Goal: Navigation & Orientation: Find specific page/section

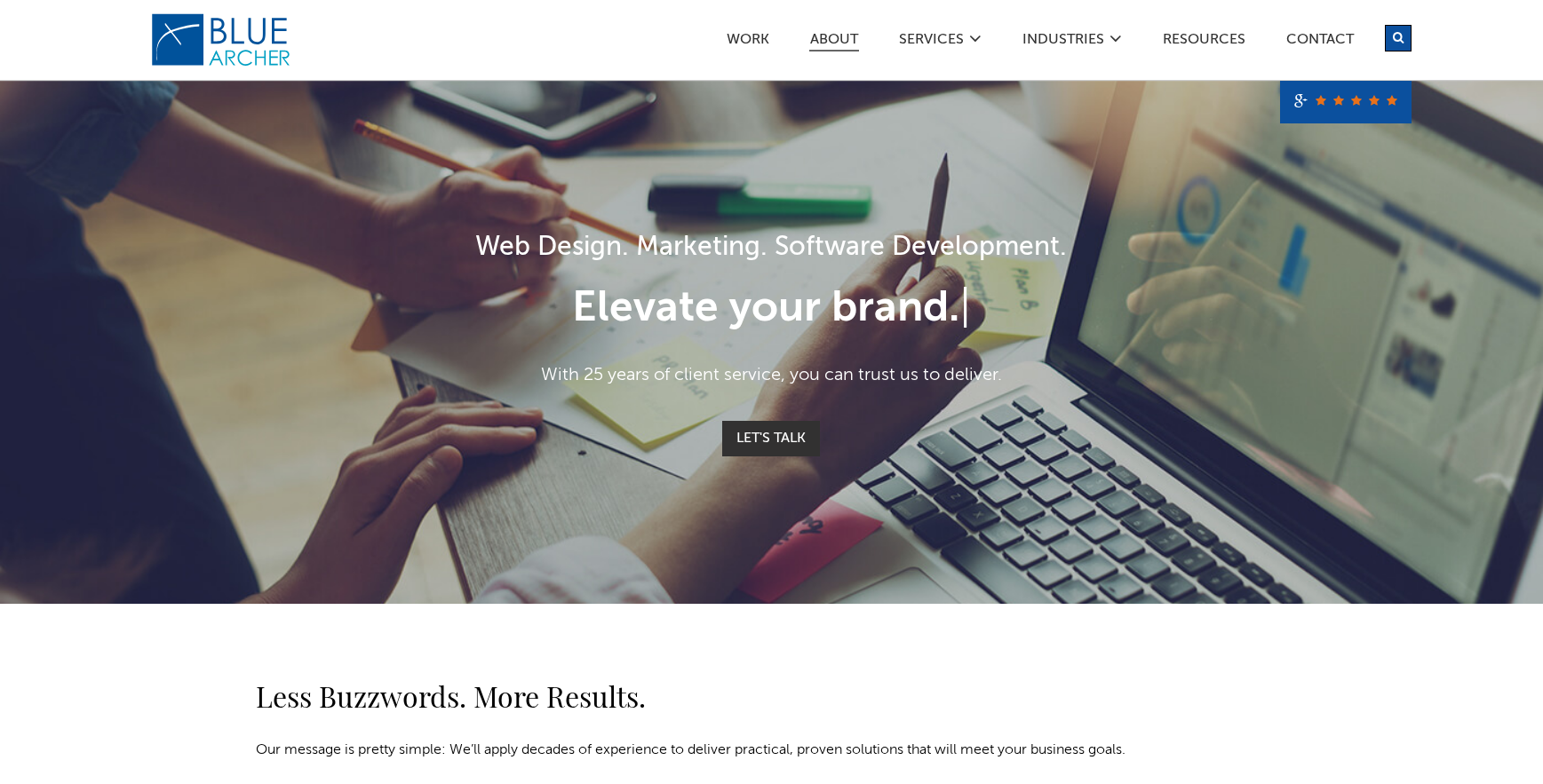
click at [842, 42] on link "ABOUT" at bounding box center [834, 42] width 50 height 19
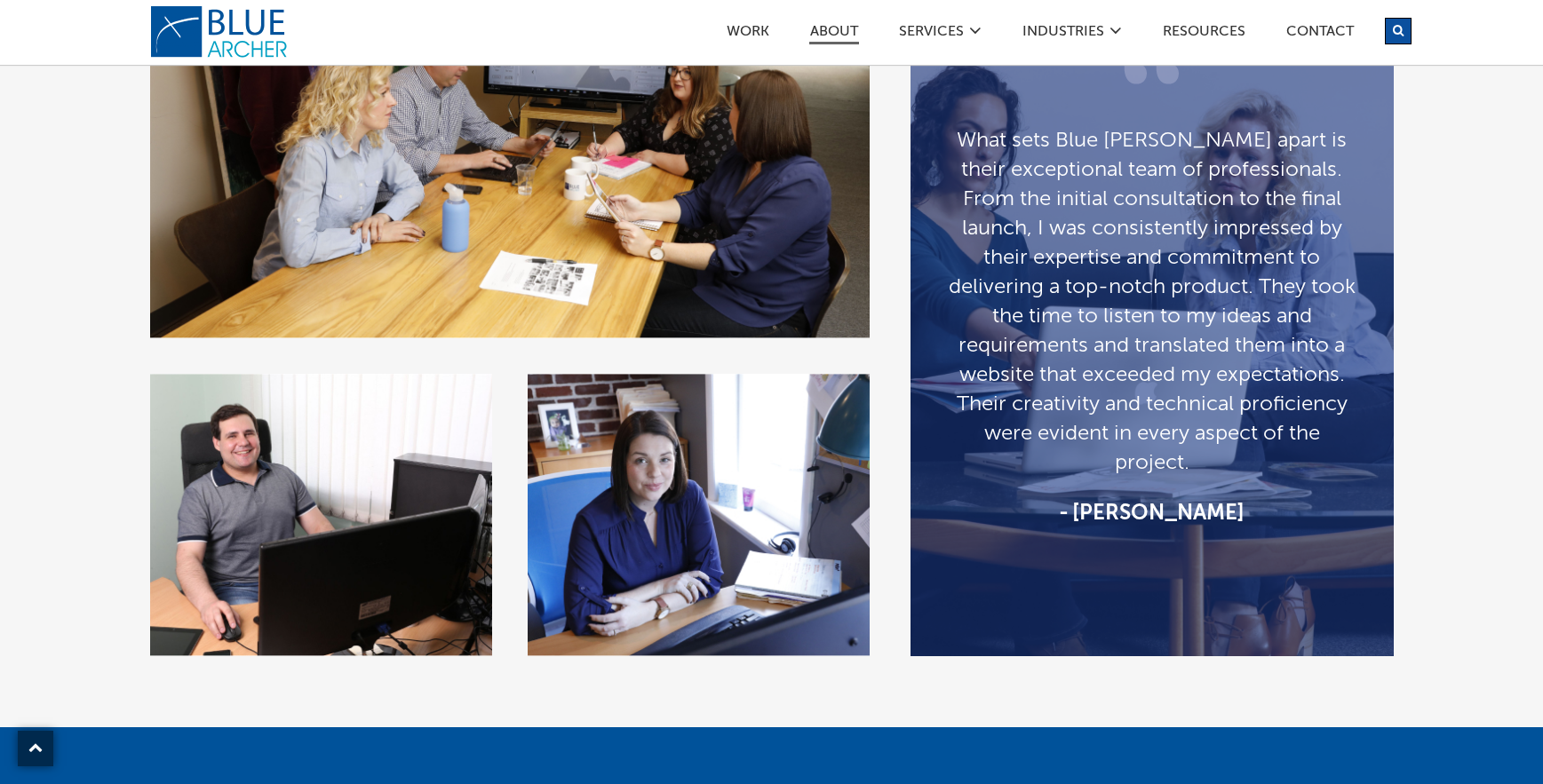
scroll to position [3108, 0]
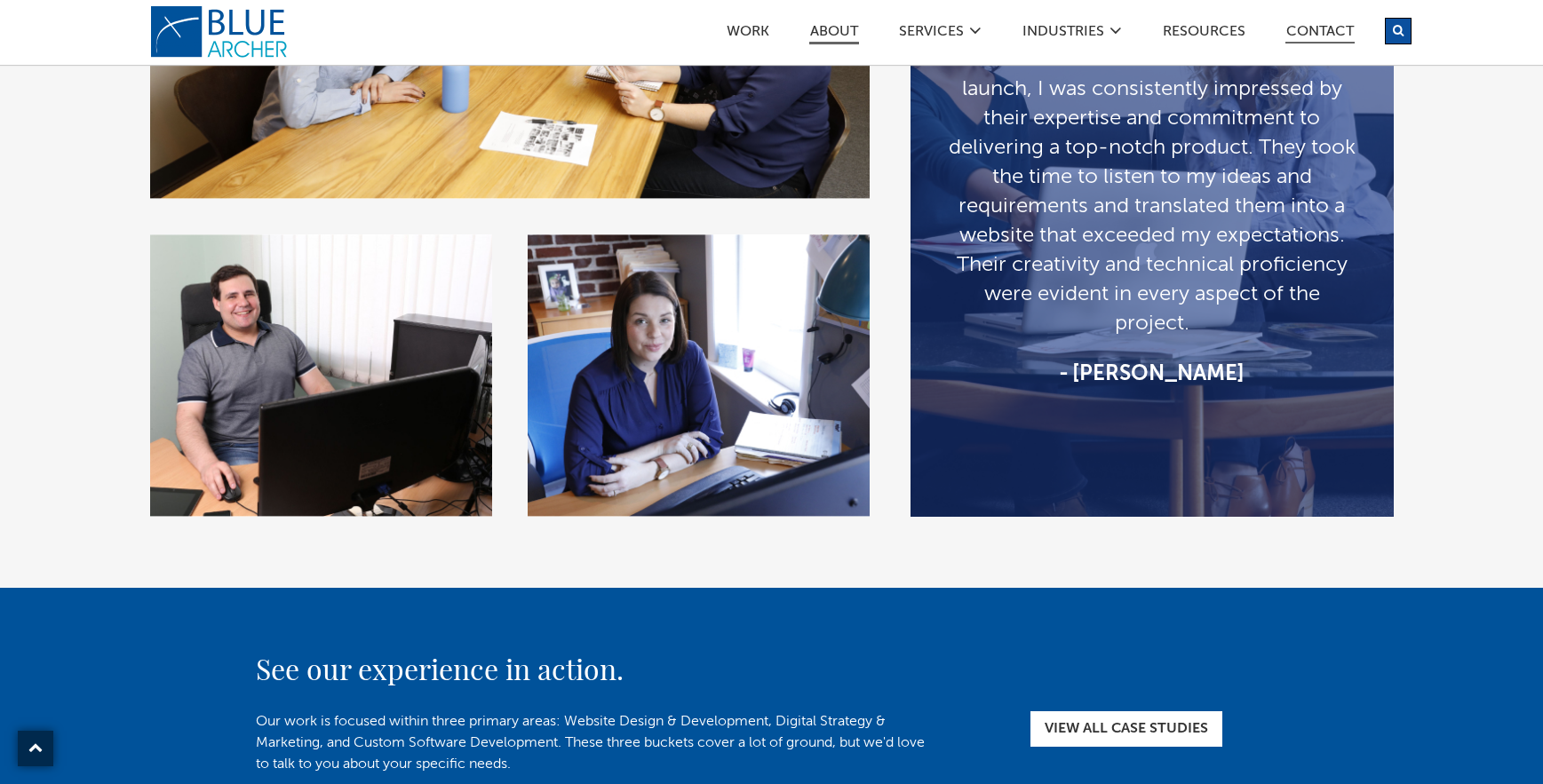
click at [1326, 36] on link "Contact" at bounding box center [1319, 34] width 70 height 19
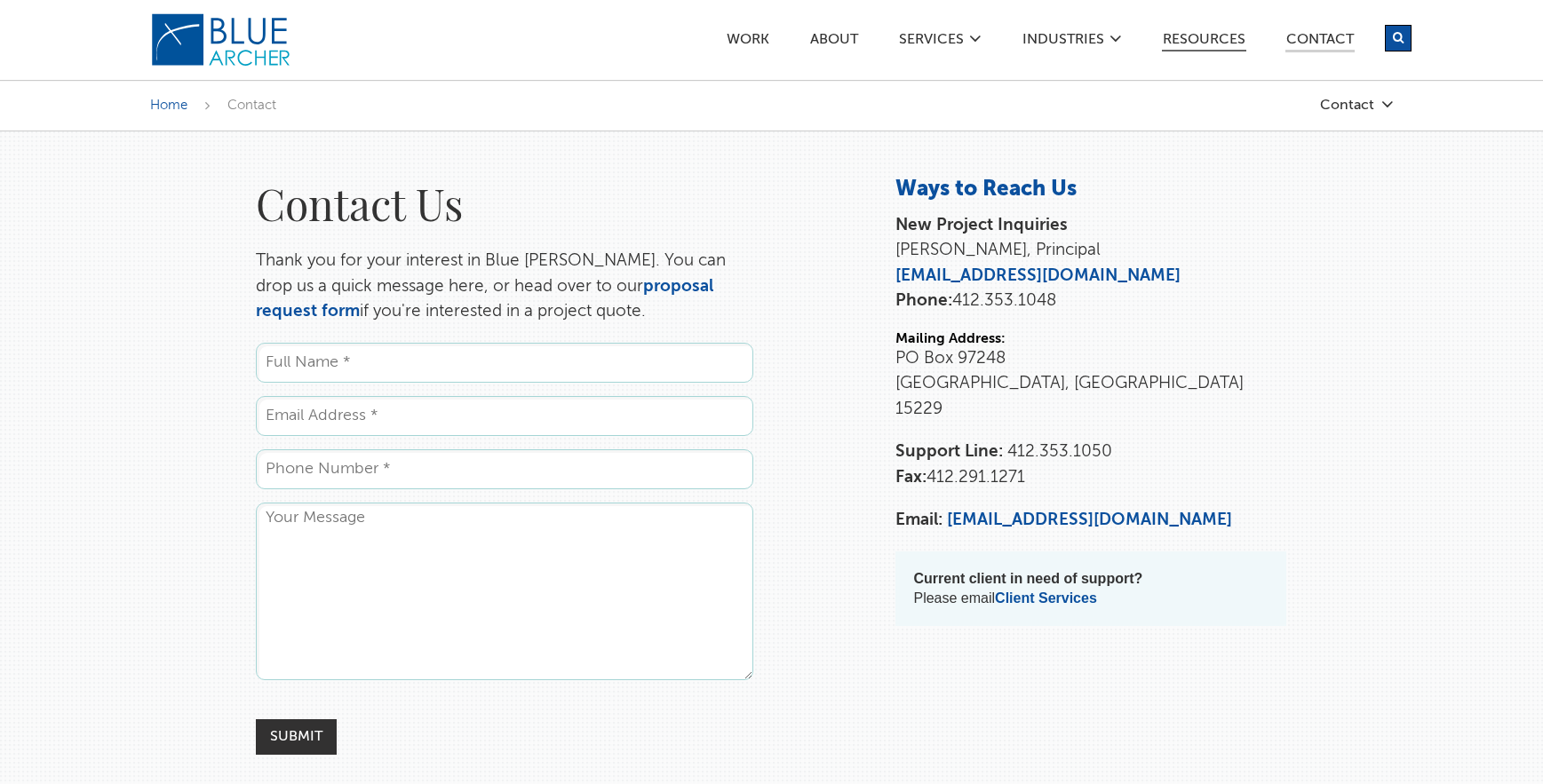
click at [1200, 44] on link "Resources" at bounding box center [1203, 42] width 84 height 19
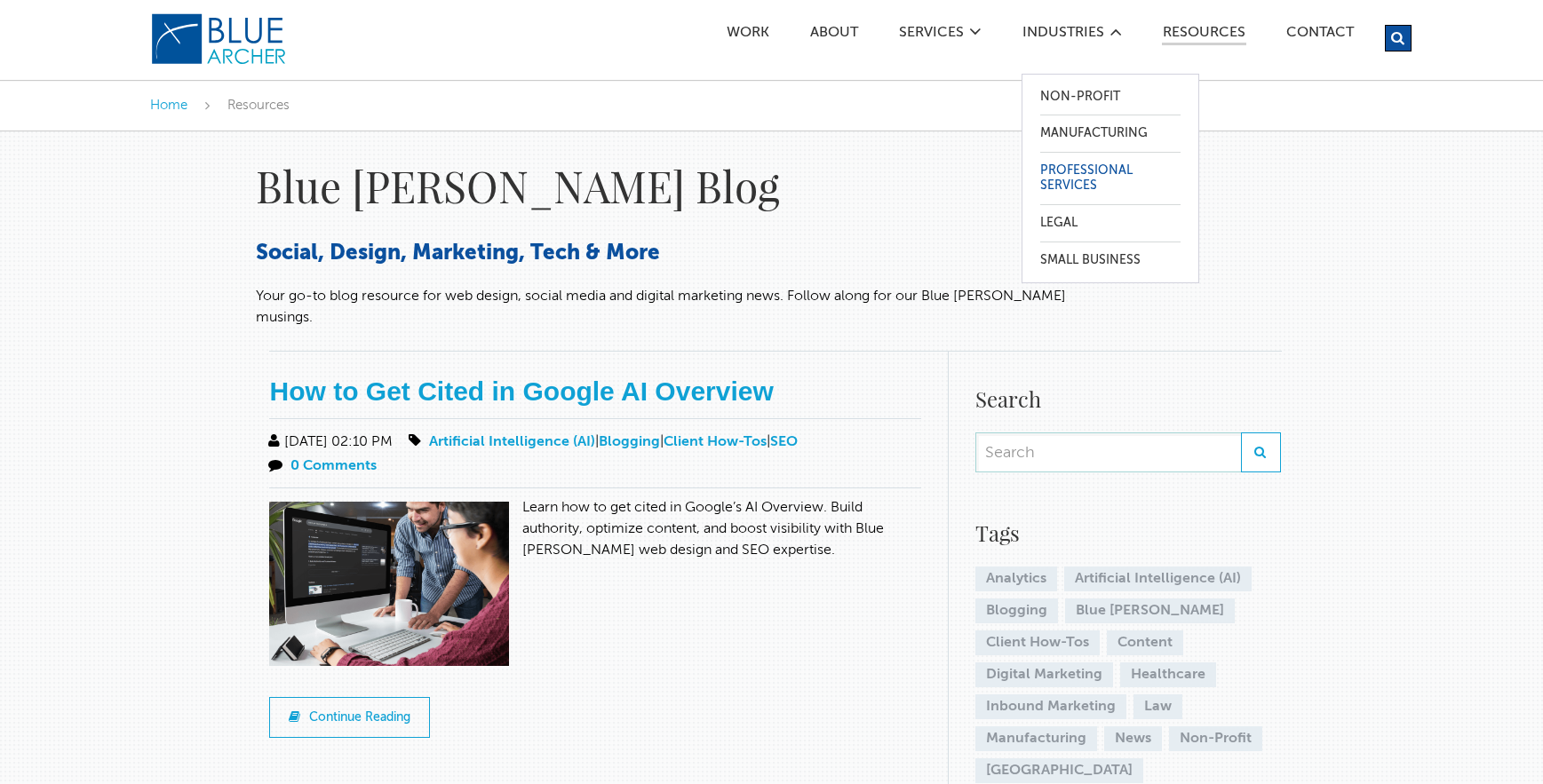
click at [1082, 174] on link "Professional Services" at bounding box center [1110, 179] width 140 height 52
